Goal: Find specific page/section: Find specific page/section

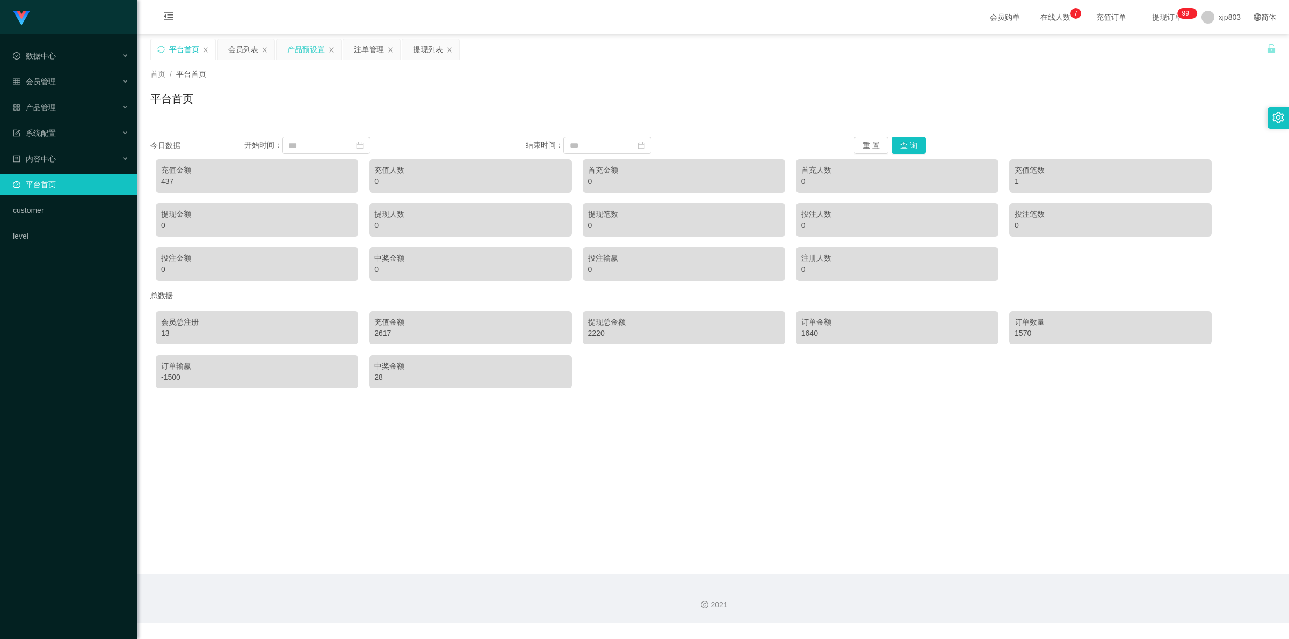
click at [304, 52] on div "产品预设置" at bounding box center [306, 49] width 38 height 20
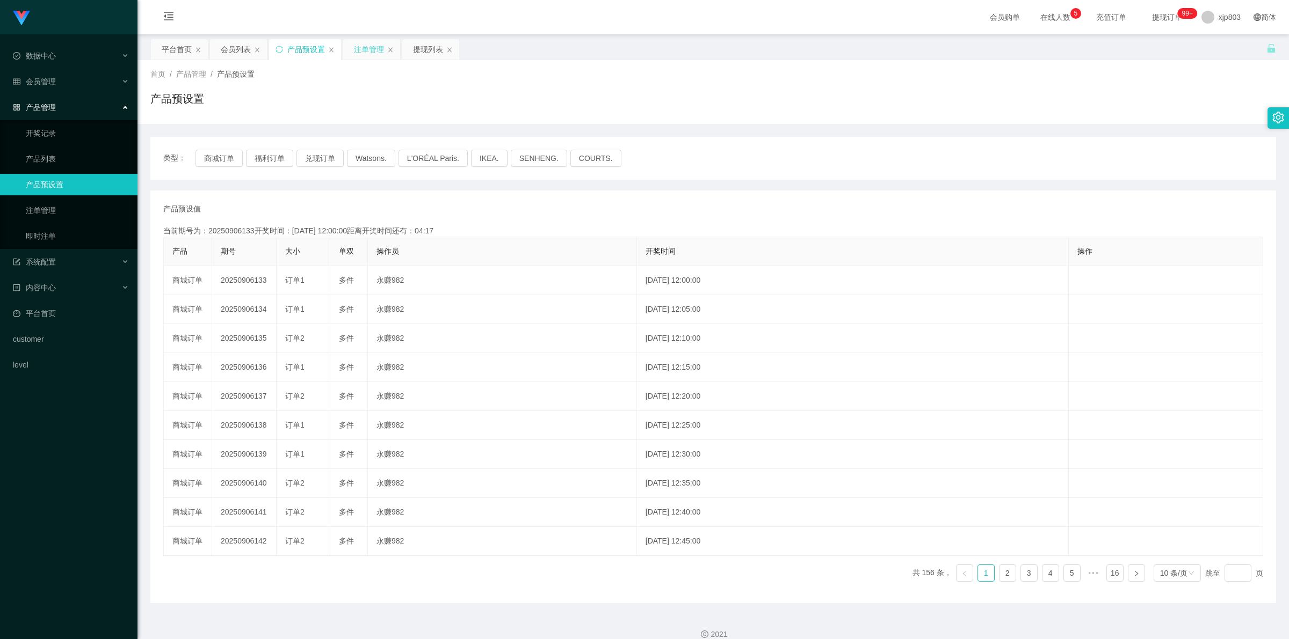
click at [366, 50] on div "注单管理" at bounding box center [369, 49] width 30 height 20
